Goal: Task Accomplishment & Management: Use online tool/utility

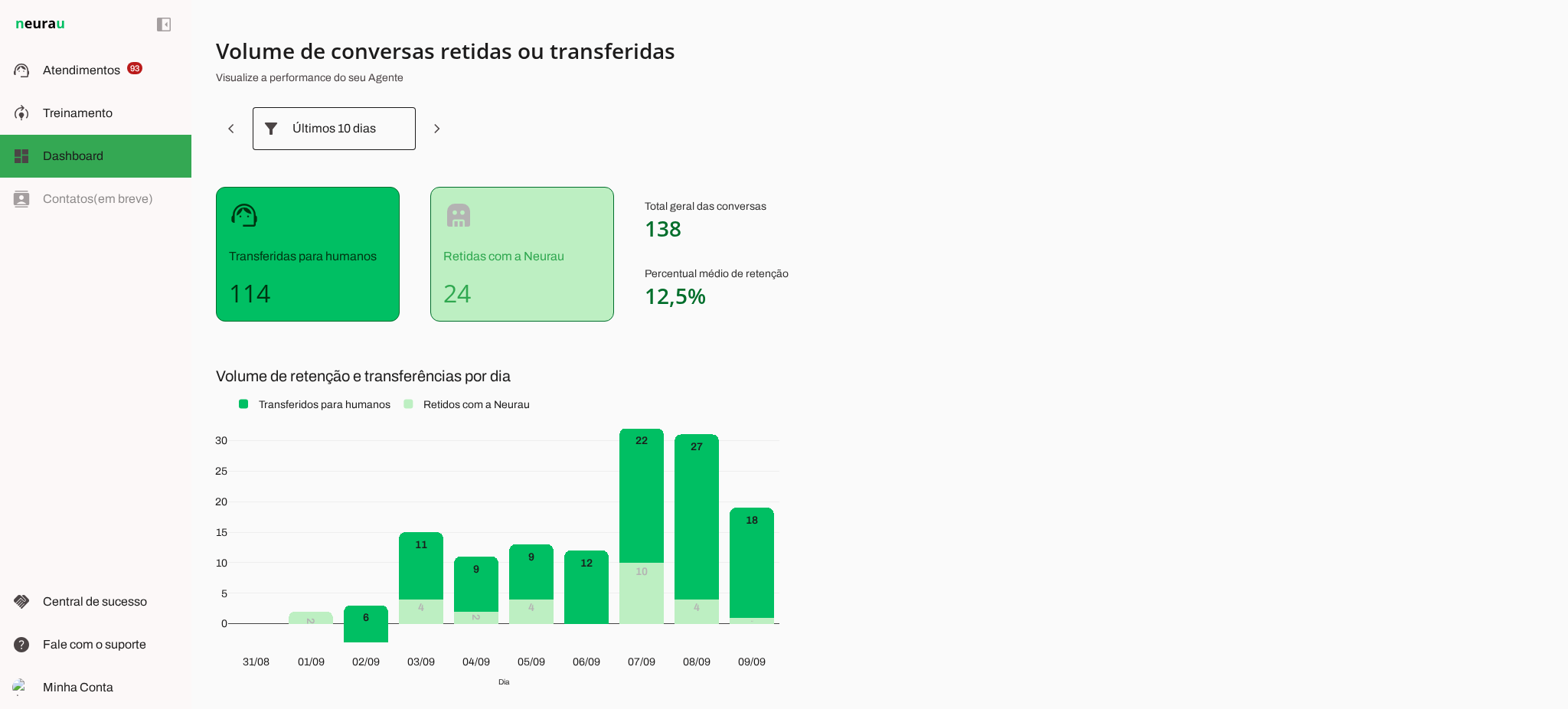
click at [381, 129] on div at bounding box center [398, 128] width 37 height 43
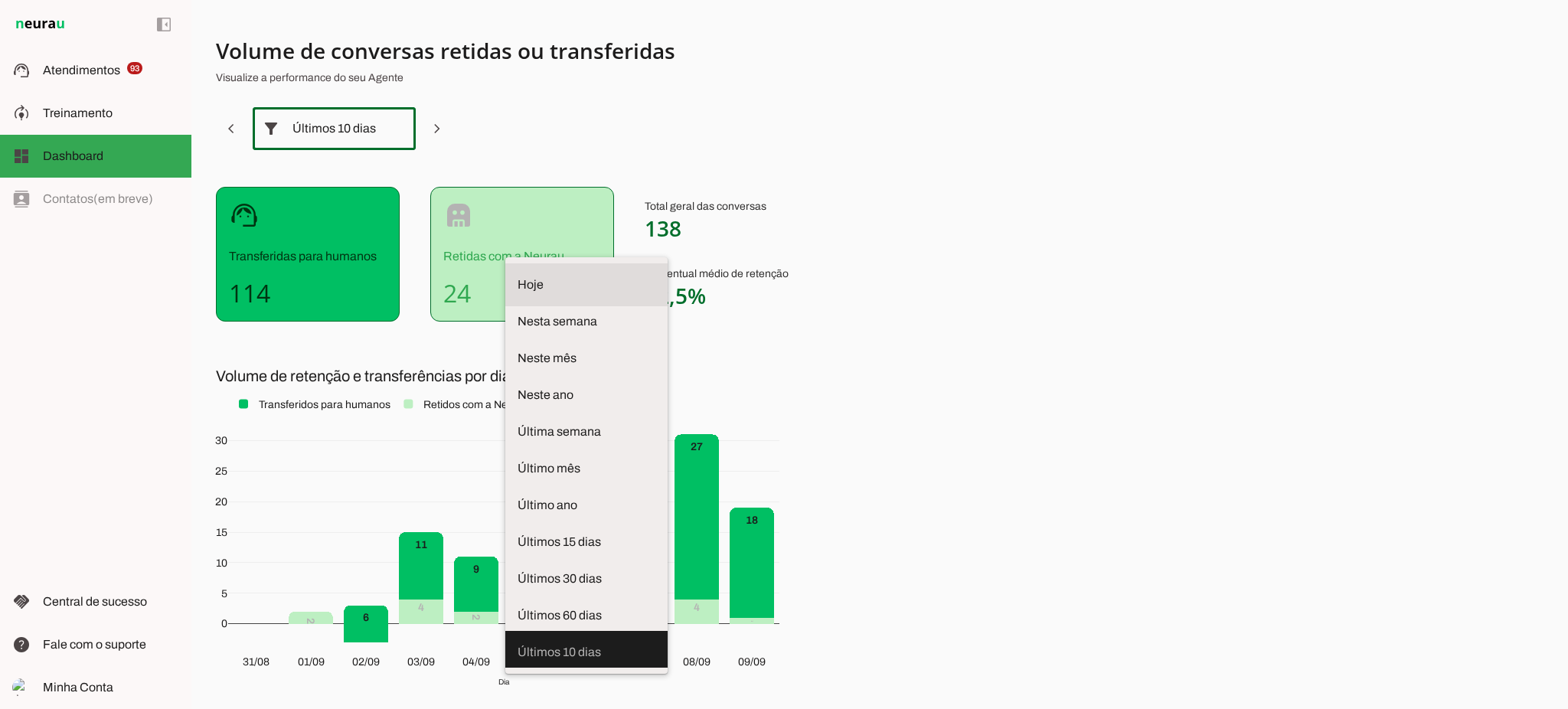
click at [518, 275] on span "Hoje" at bounding box center [587, 284] width 138 height 18
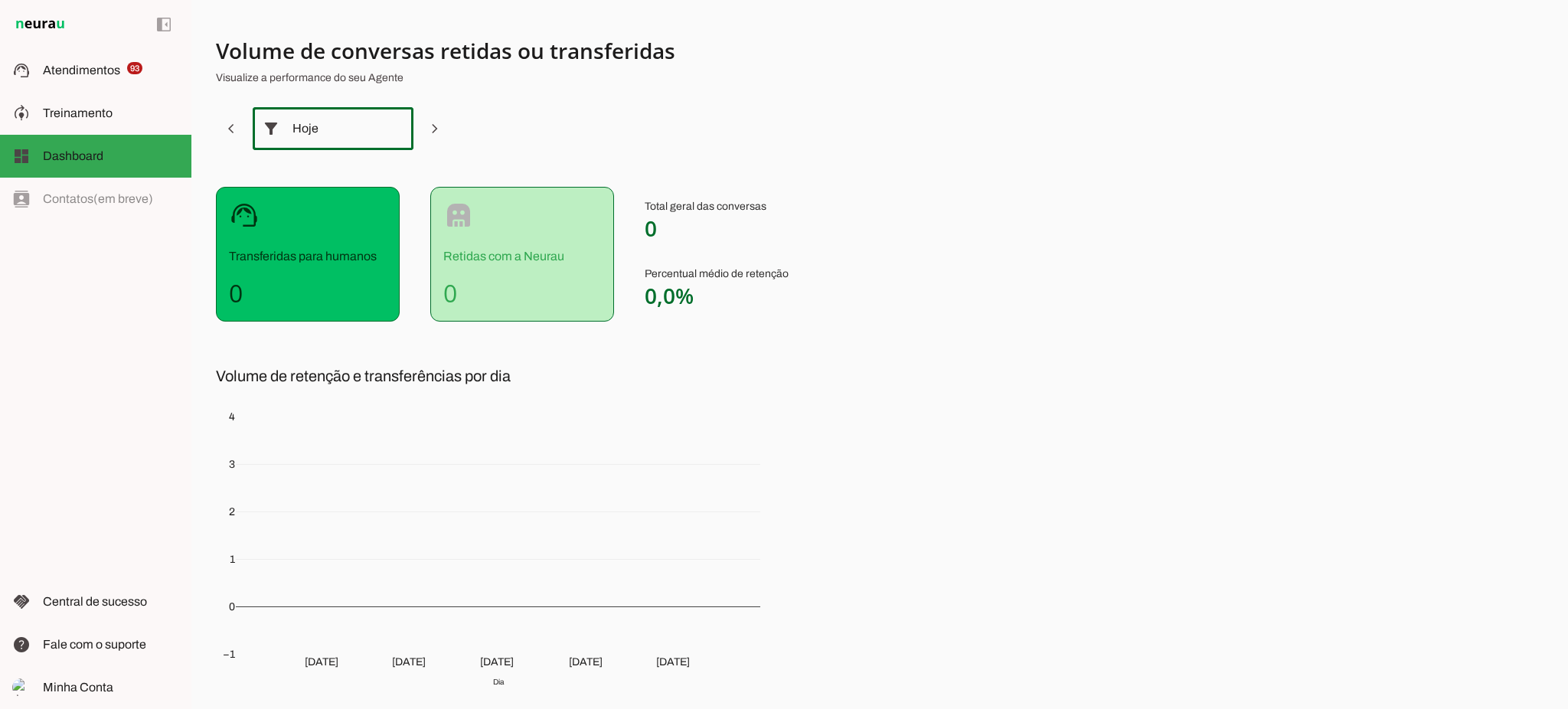
click at [362, 128] on div "Hoje" at bounding box center [332, 128] width 81 height 43
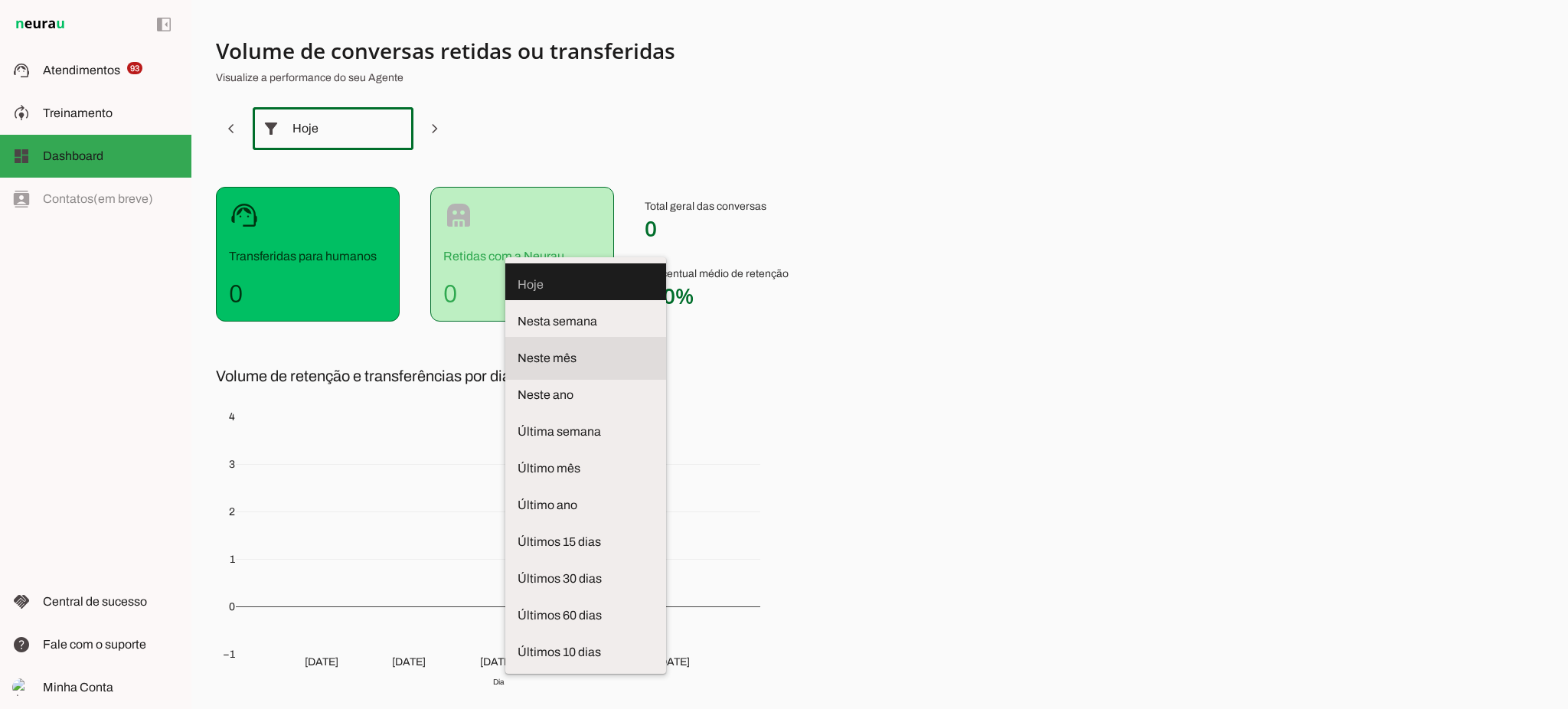
click at [505, 336] on md-item "Neste mês" at bounding box center [586, 357] width 161 height 43
type md-outlined-select "month"
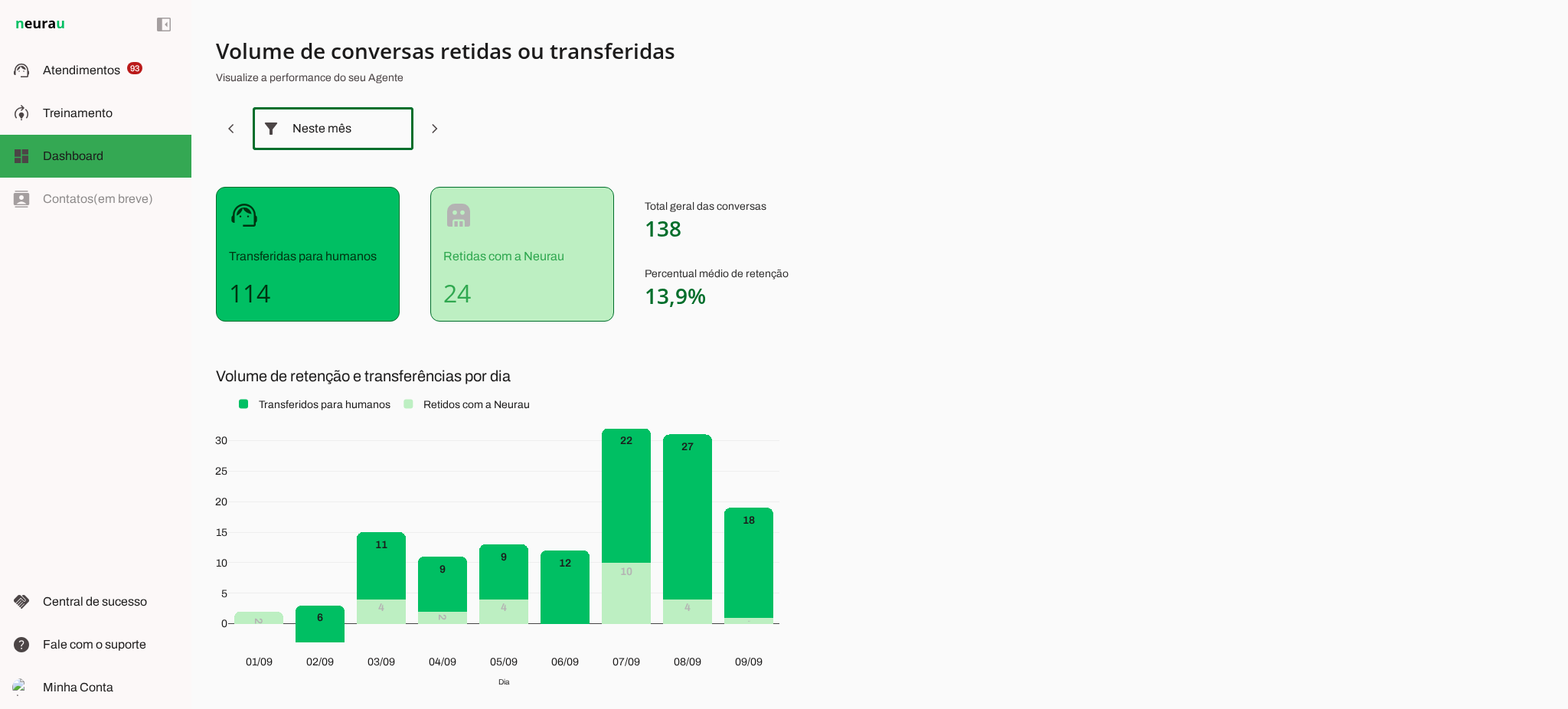
scroll to position [91, 0]
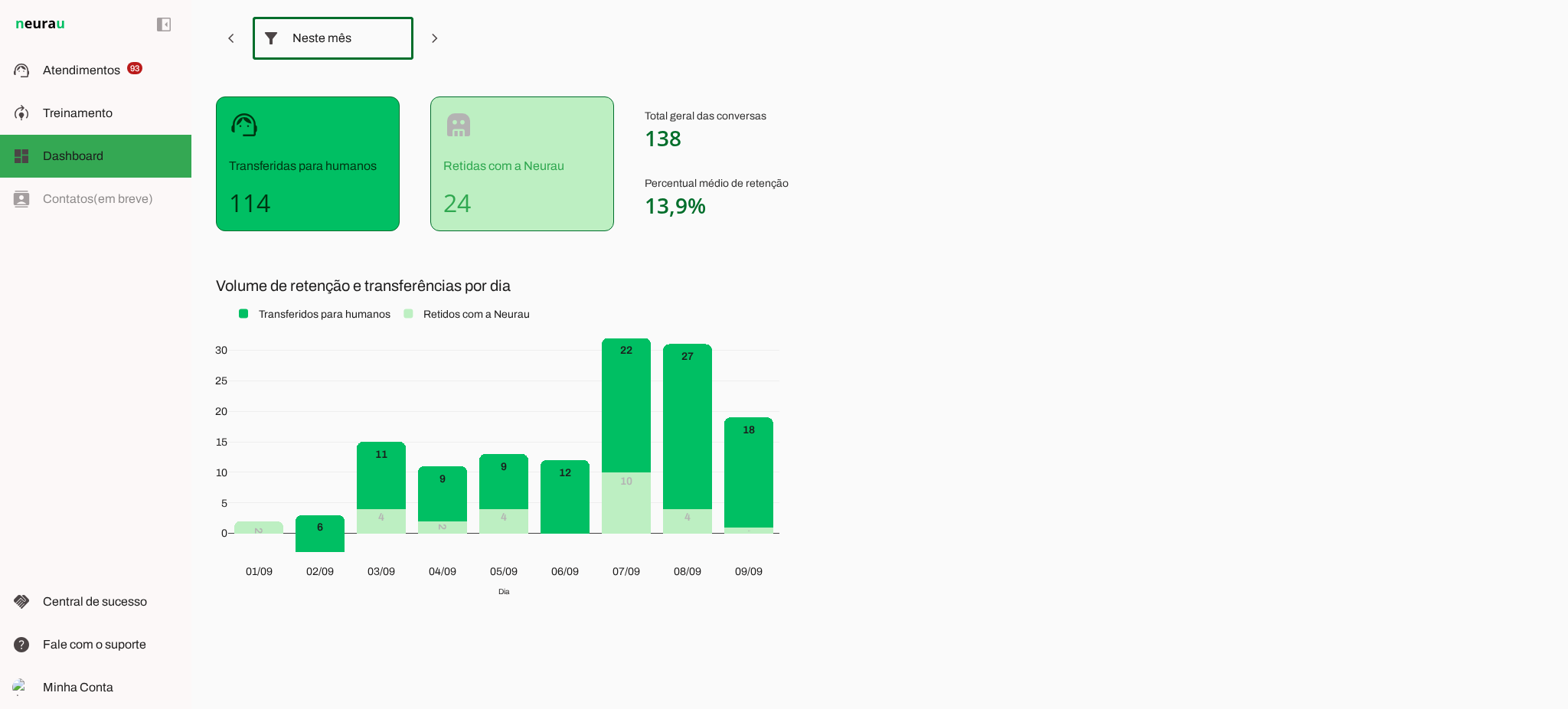
click at [1161, 433] on div "Volume de conversas retidas ou transferidas Visualize a performance do seu Agen…" at bounding box center [880, 354] width 1377 height 709
click at [1111, 405] on div "Volume de conversas retidas ou transferidas Visualize a performance do seu Agen…" at bounding box center [880, 354] width 1377 height 709
click at [1113, 405] on div "Volume de conversas retidas ou transferidas Visualize a performance do seu Agen…" at bounding box center [880, 354] width 1377 height 709
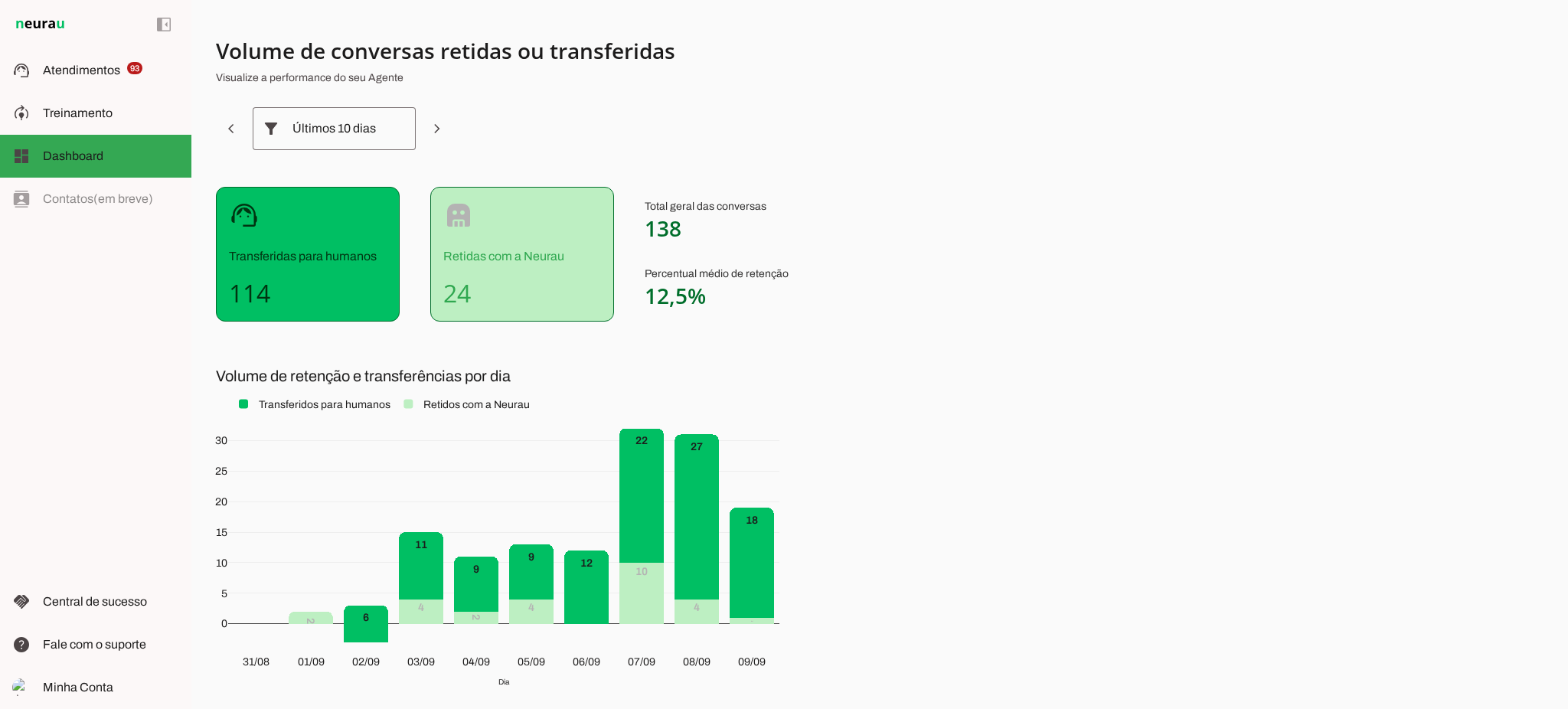
scroll to position [91, 0]
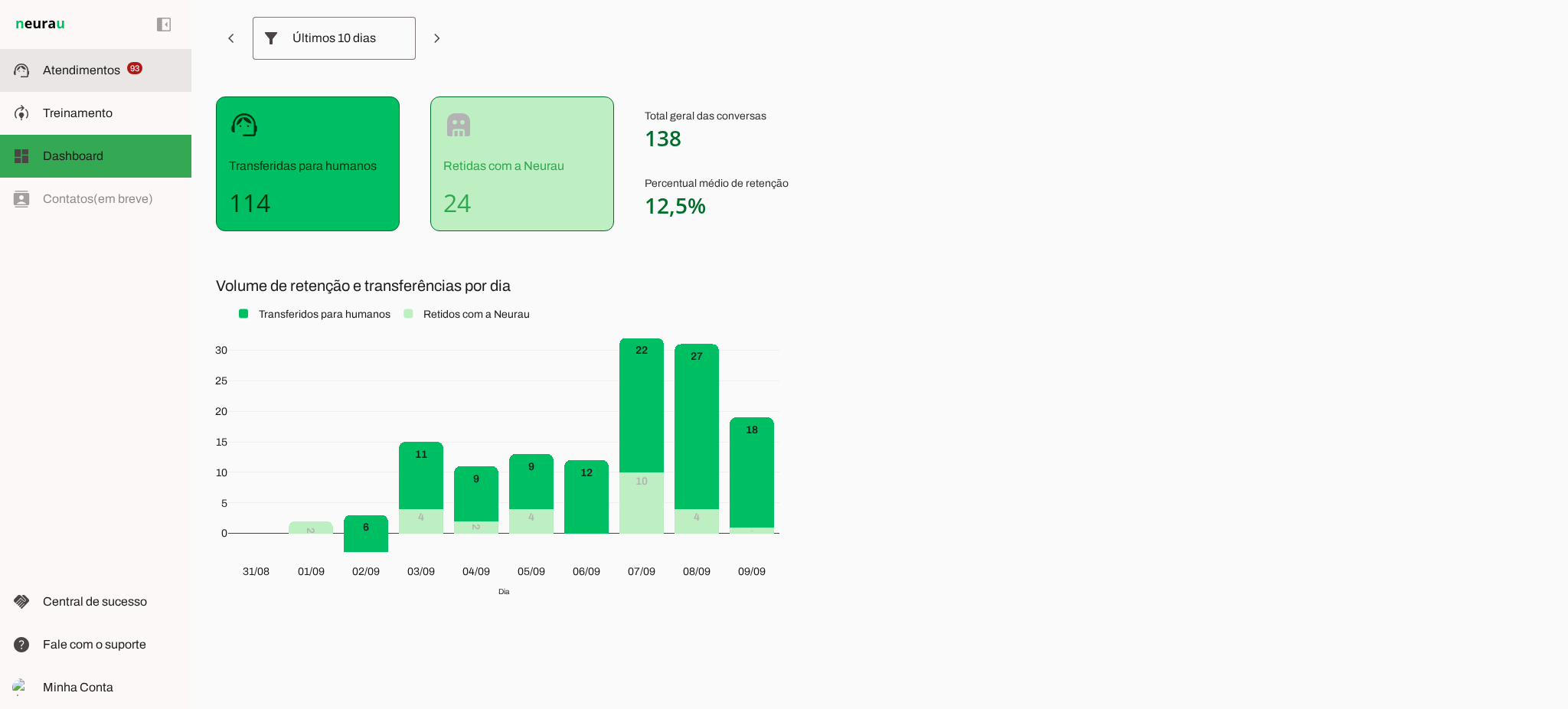
click at [116, 71] on span "Atendimentos" at bounding box center [81, 70] width 77 height 13
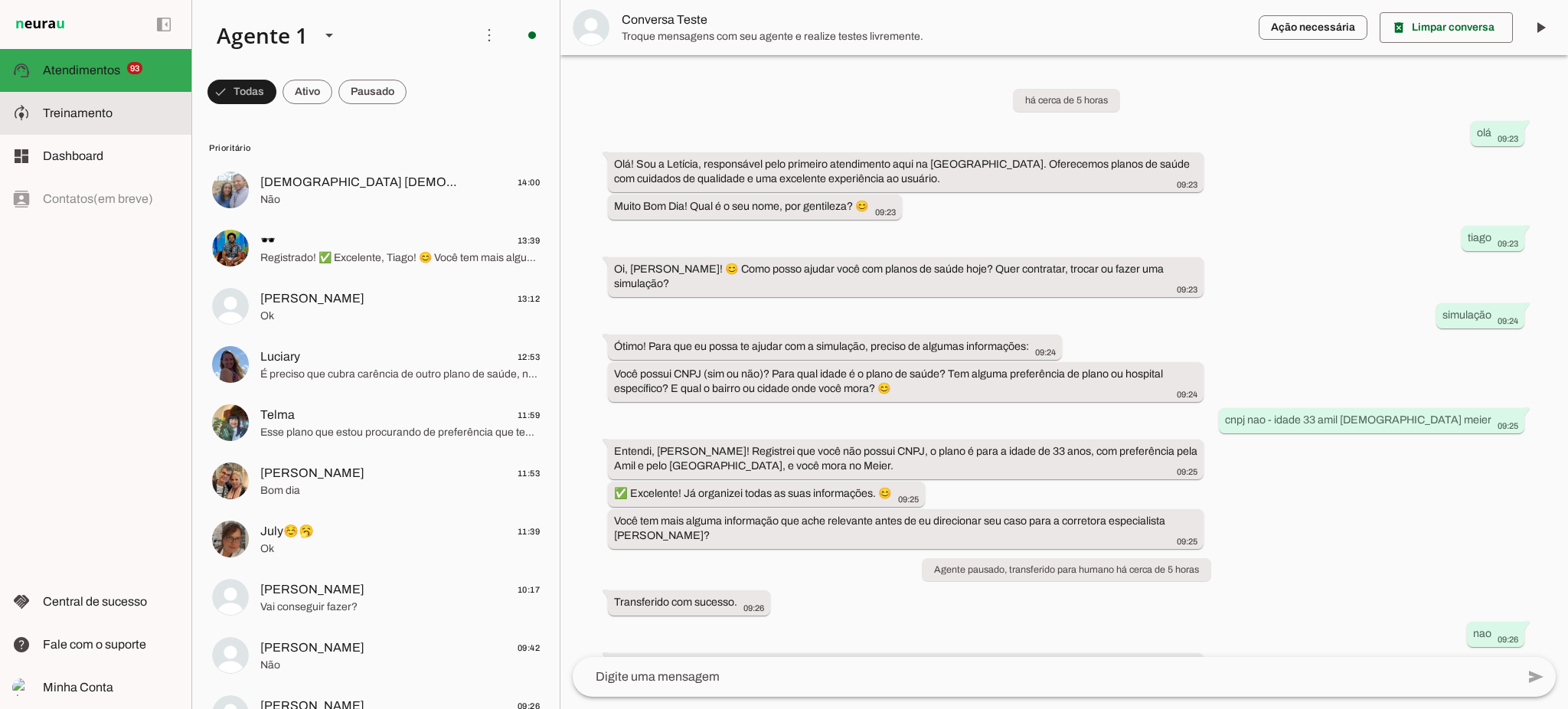
click at [88, 102] on md-item "model_training Treinamento Treinamento" at bounding box center [96, 112] width 191 height 43
